Goal: Check status: Check status

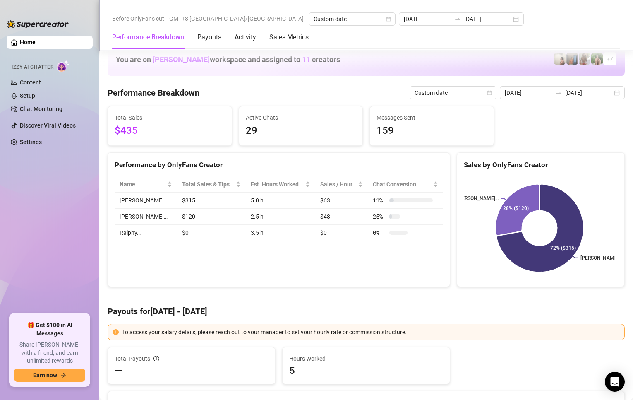
scroll to position [994, 0]
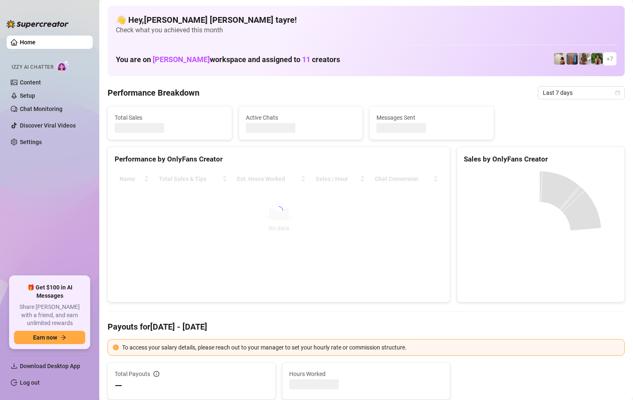
click at [265, 250] on div "Name Total Sales & Tips Est. Hours Worked Sales / Hour Chat Conversion No data …" at bounding box center [279, 210] width 342 height 92
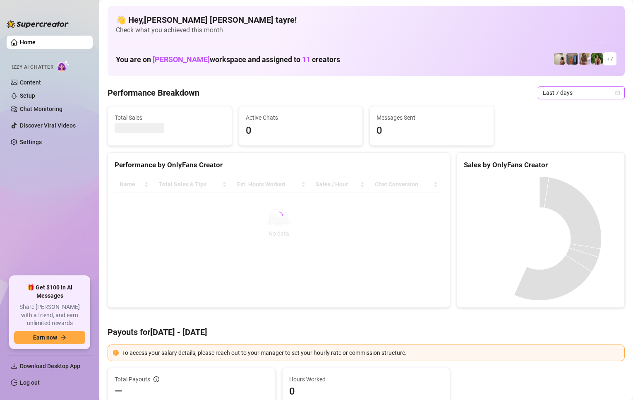
click at [546, 99] on span "Last 7 days" at bounding box center [581, 93] width 77 height 12
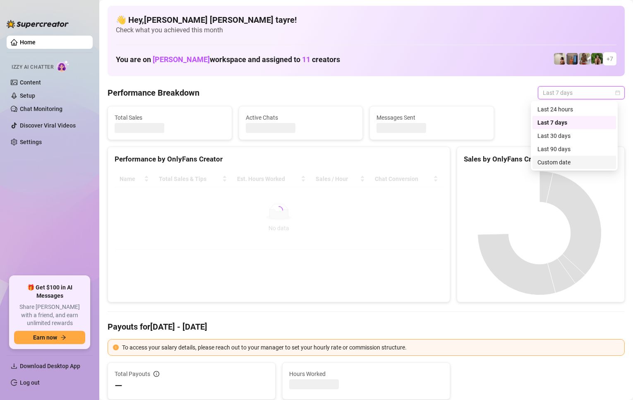
click at [550, 160] on div "Custom date" at bounding box center [575, 162] width 74 height 9
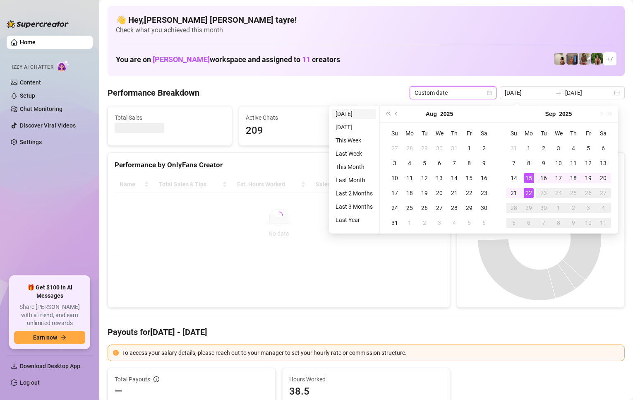
type input "[DATE]"
click at [338, 111] on li "[DATE]" at bounding box center [354, 114] width 44 height 10
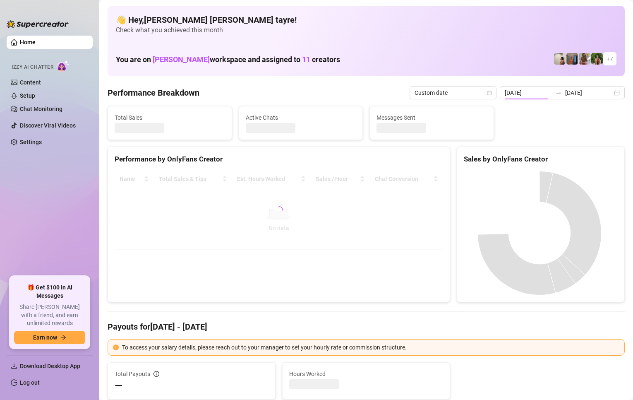
type input "[DATE]"
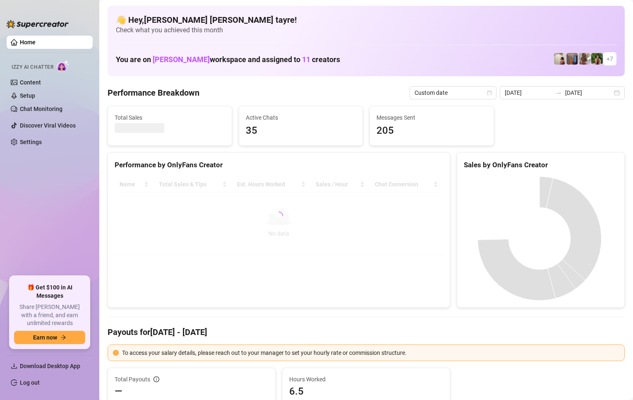
click at [274, 251] on div at bounding box center [279, 215] width 329 height 79
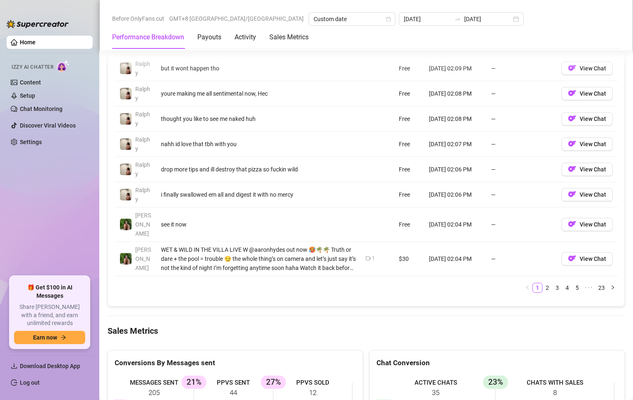
scroll to position [994, 0]
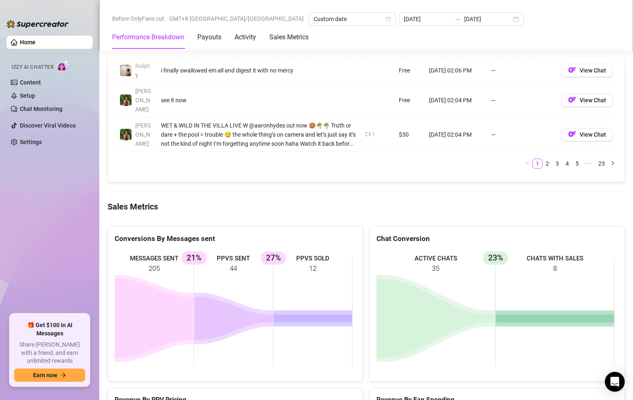
click at [280, 277] on rect at bounding box center [234, 312] width 238 height 124
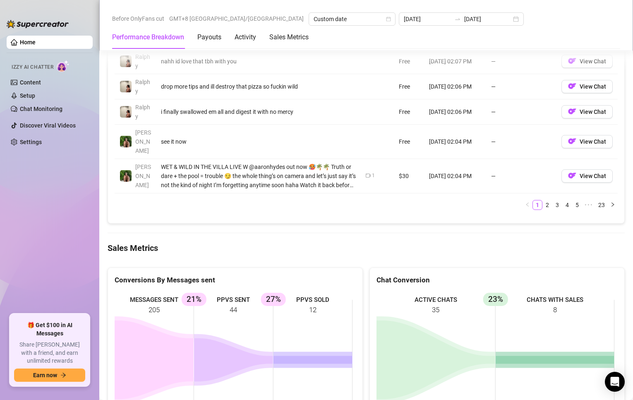
scroll to position [1035, 0]
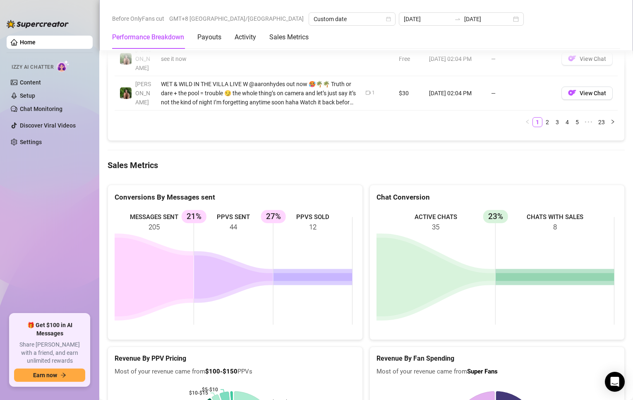
click at [187, 259] on icon at bounding box center [154, 277] width 79 height 79
